Goal: Complete application form

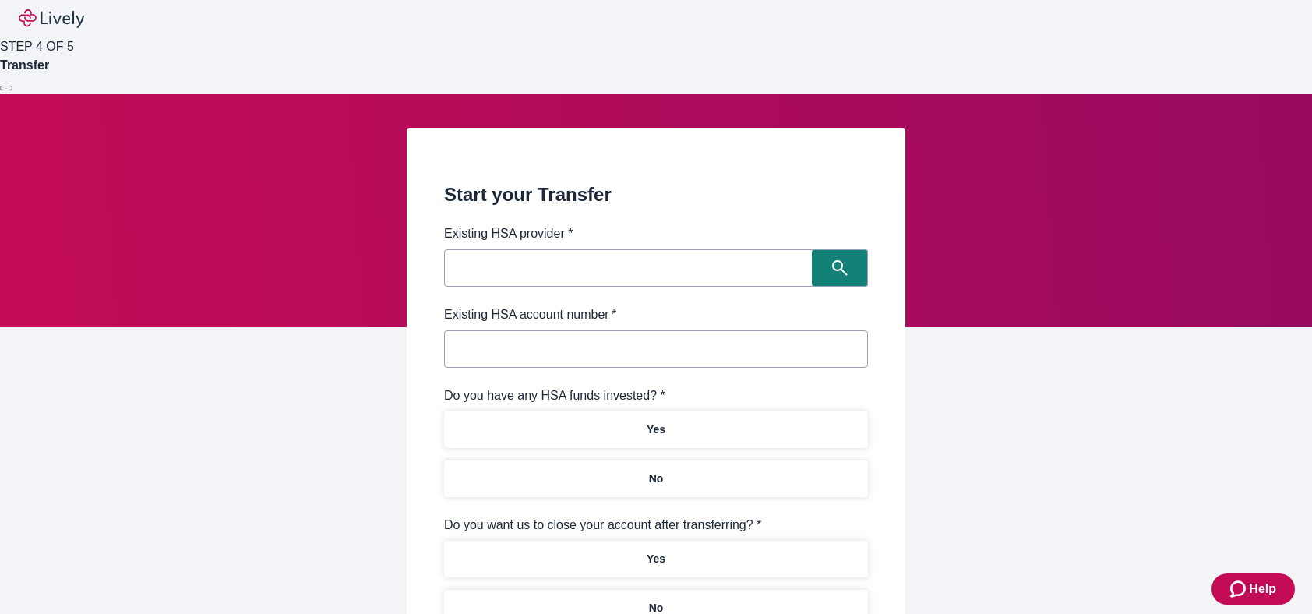
scroll to position [228, 0]
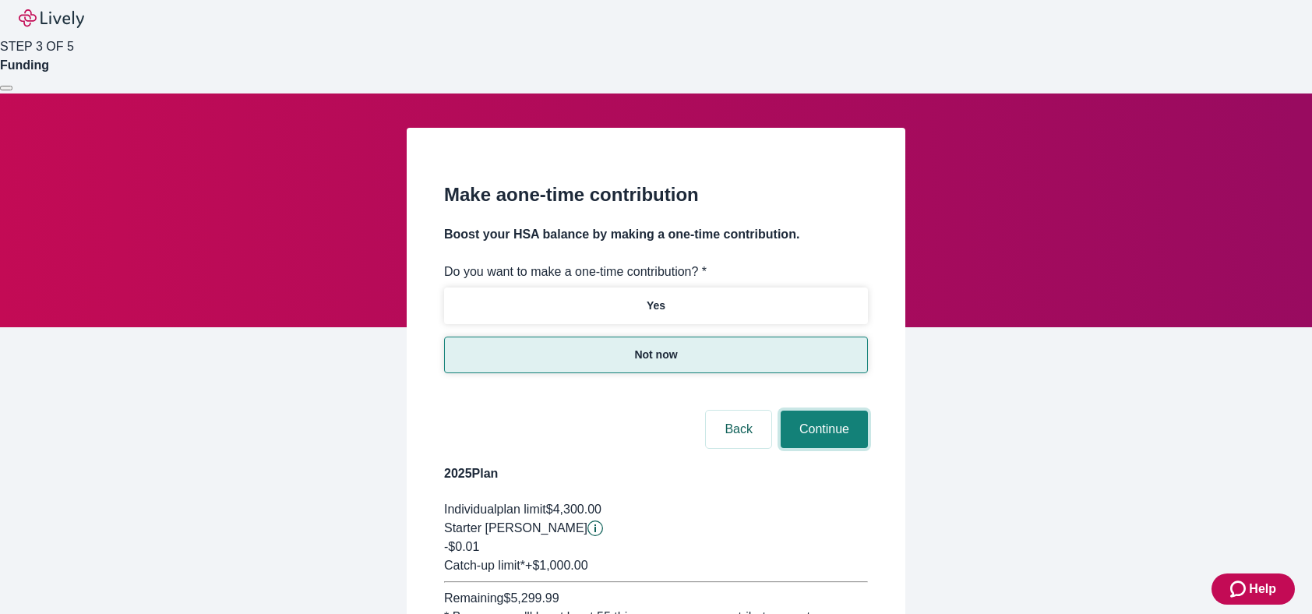
click at [831, 418] on button "Continue" at bounding box center [824, 429] width 87 height 37
